Goal: Check status: Check status

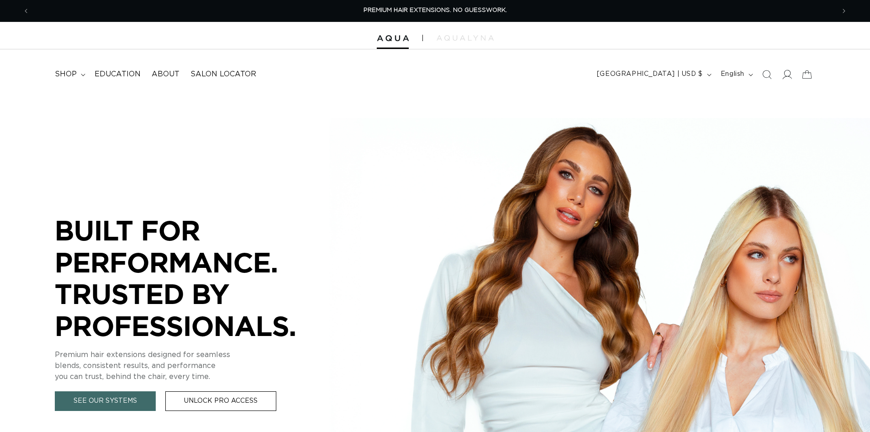
click at [789, 79] on icon at bounding box center [787, 74] width 10 height 10
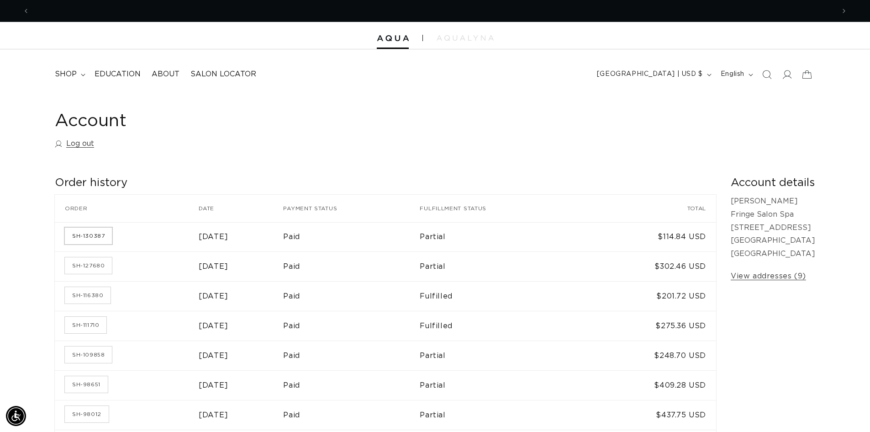
scroll to position [0, 805]
click at [90, 232] on link "SH-130387" at bounding box center [88, 235] width 47 height 16
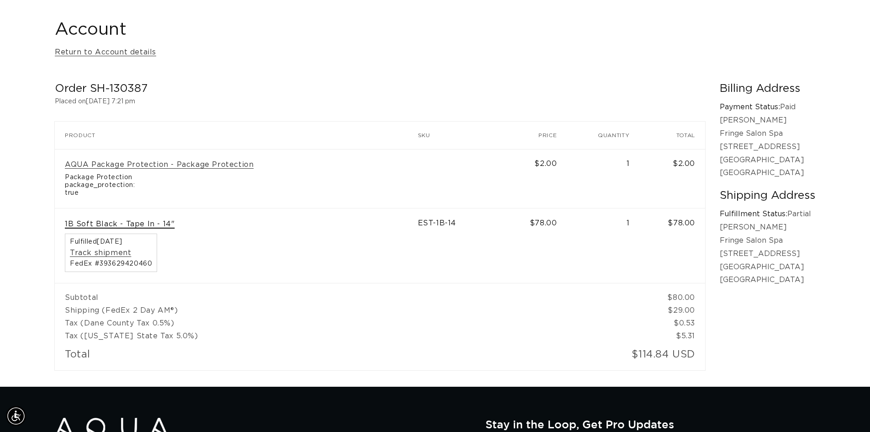
scroll to position [0, 805]
click at [170, 224] on link "1B Soft Black - Tape In - 14"" at bounding box center [120, 224] width 110 height 10
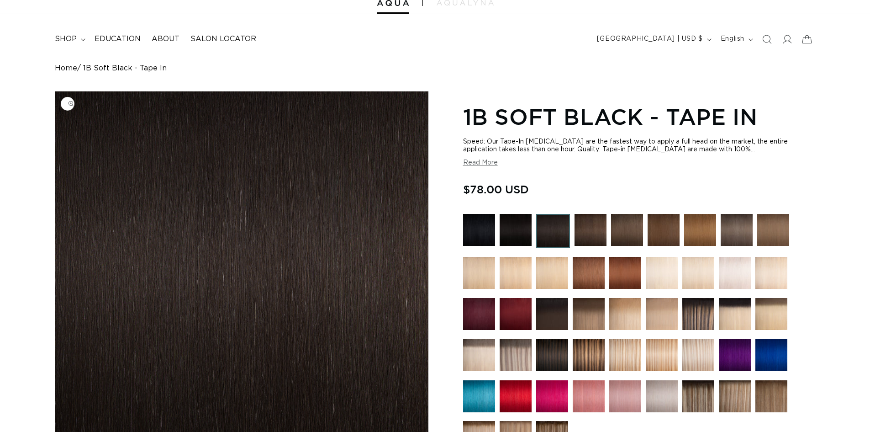
scroll to position [46, 0]
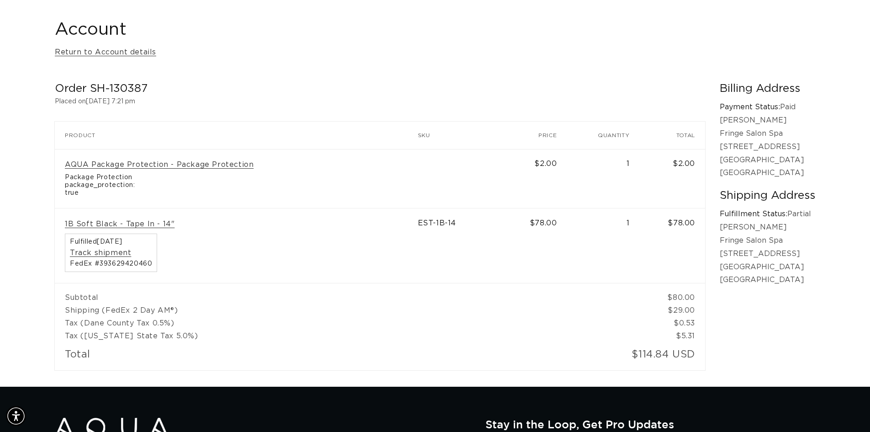
scroll to position [0, 1610]
click at [95, 252] on link "Track shipment" at bounding box center [100, 253] width 61 height 10
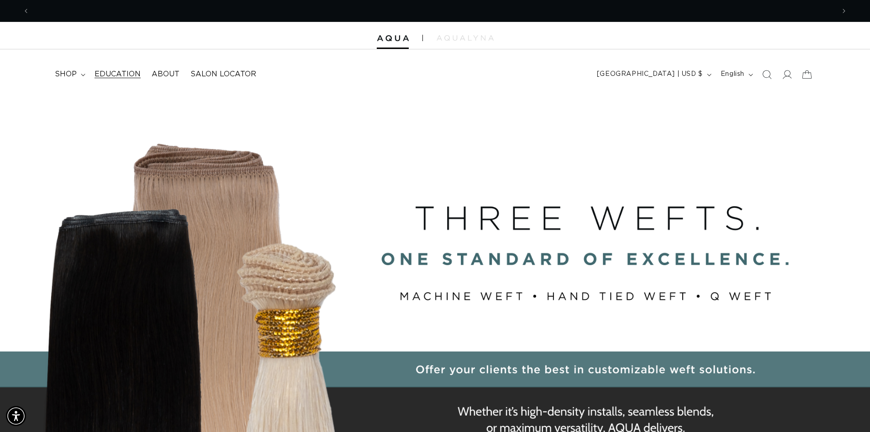
scroll to position [0, 1610]
click at [76, 73] on summary "shop" at bounding box center [69, 74] width 40 height 21
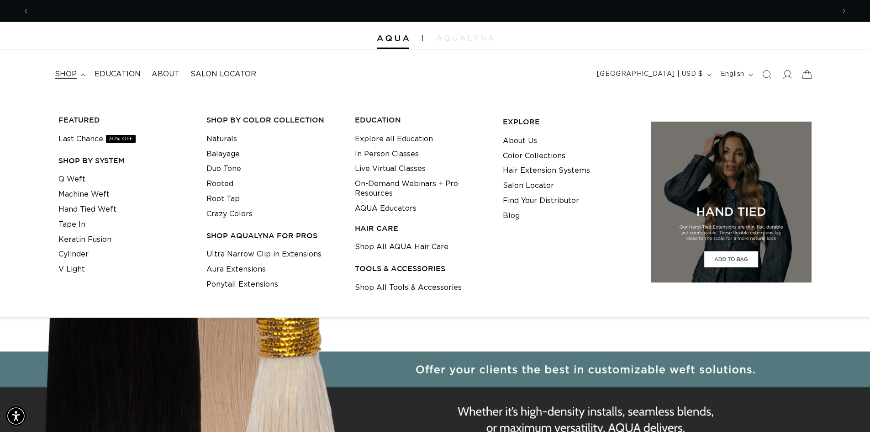
scroll to position [0, 0]
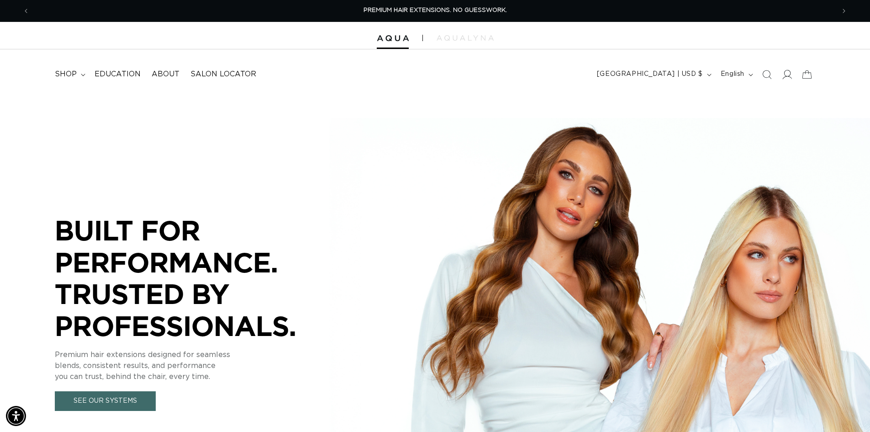
click at [785, 73] on icon at bounding box center [787, 74] width 10 height 10
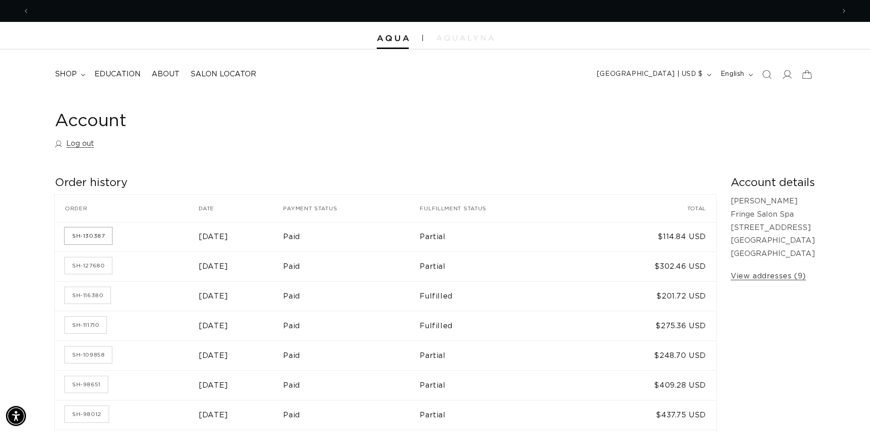
scroll to position [0, 805]
click at [100, 238] on link "SH-130387" at bounding box center [88, 235] width 47 height 16
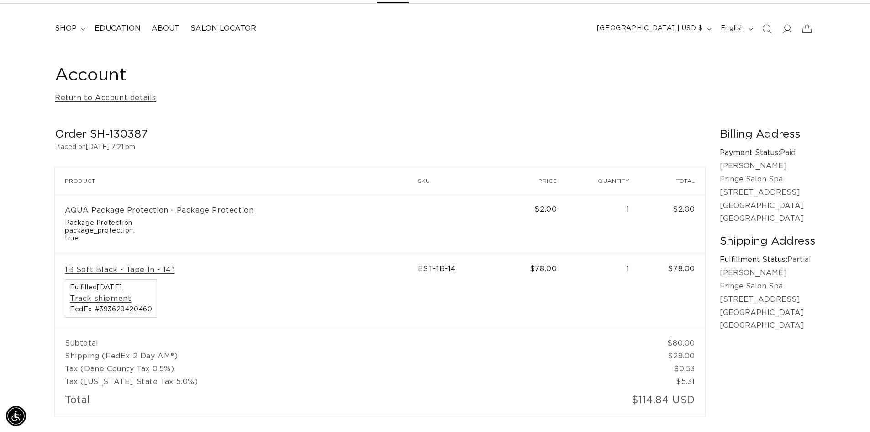
scroll to position [0, 805]
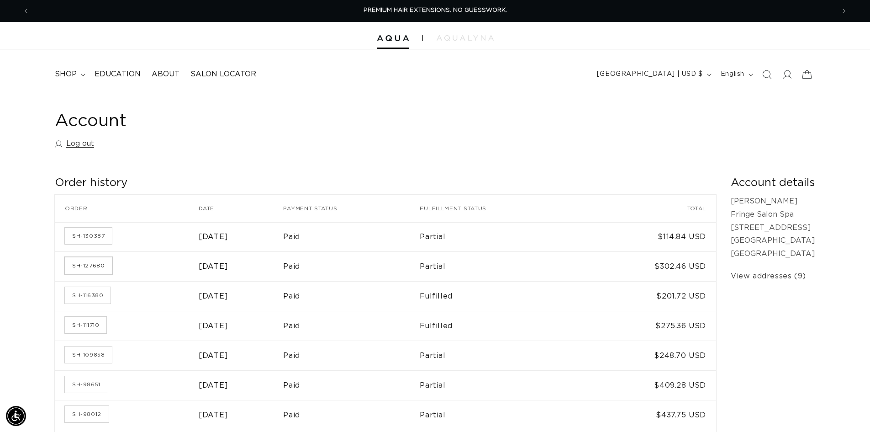
click at [97, 265] on link "SH-127680" at bounding box center [88, 265] width 47 height 16
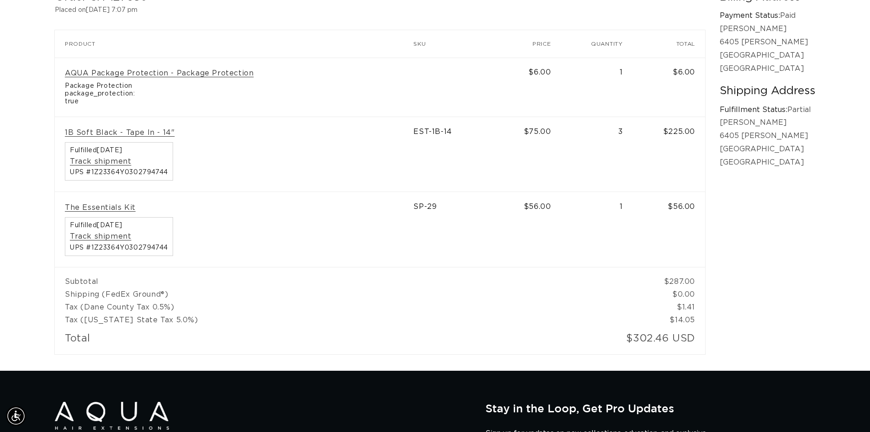
scroll to position [0, 805]
